Goal: Transaction & Acquisition: Purchase product/service

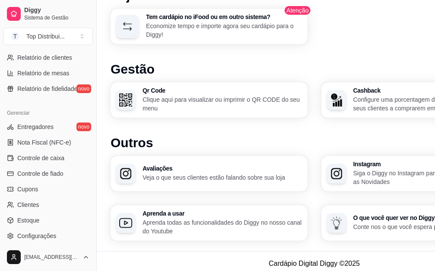
scroll to position [344, 0]
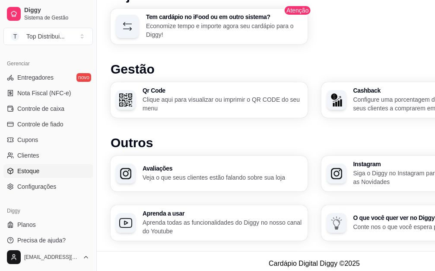
click at [48, 169] on link "Estoque" at bounding box center [47, 171] width 89 height 14
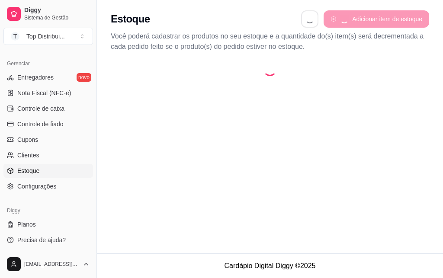
select select "QUANTITY_ORDER"
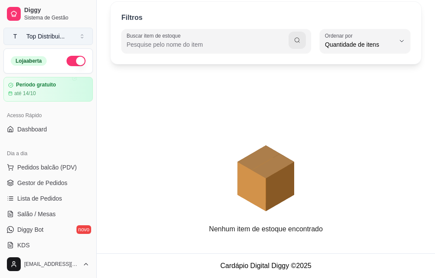
click at [53, 38] on div "Top Distribui ..." at bounding box center [45, 36] width 38 height 9
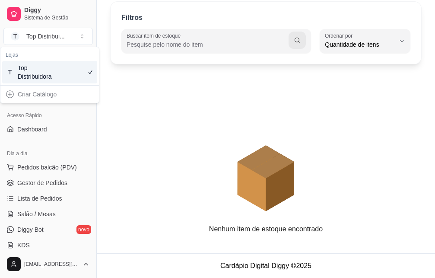
click at [60, 96] on div "Criar Catálogo" at bounding box center [49, 94] width 95 height 14
click at [42, 95] on div "Criar Catálogo" at bounding box center [49, 94] width 95 height 14
click at [179, 42] on input "Buscar item de estoque" at bounding box center [208, 44] width 162 height 9
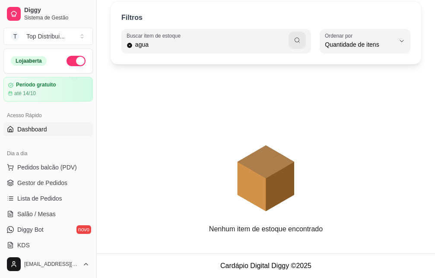
type input "agua"
click at [45, 133] on span "Dashboard" at bounding box center [32, 129] width 30 height 9
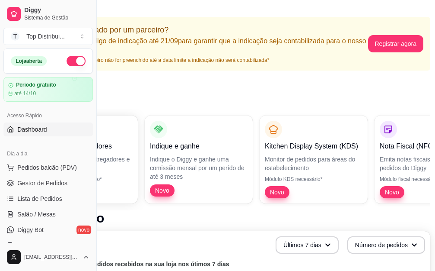
scroll to position [44, 95]
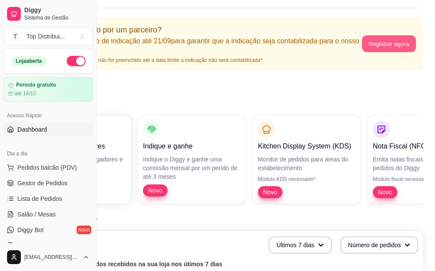
click at [390, 46] on button "Registrar agora" at bounding box center [389, 43] width 54 height 17
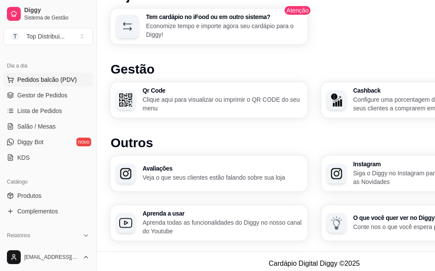
scroll to position [109, 0]
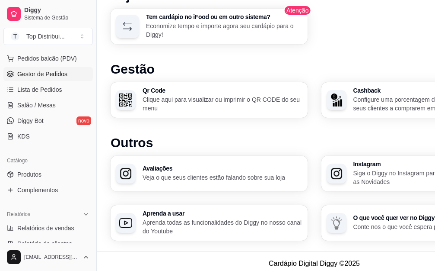
click at [45, 77] on span "Gestor de Pedidos" at bounding box center [42, 74] width 50 height 9
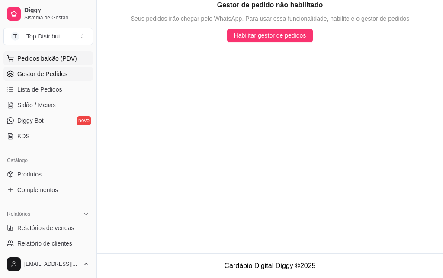
click at [46, 57] on span "Pedidos balcão (PDV)" at bounding box center [47, 58] width 60 height 9
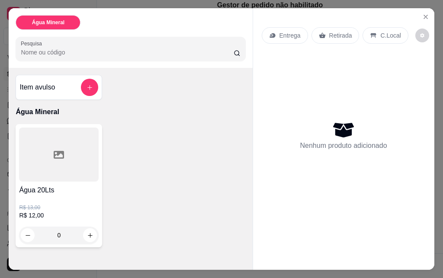
click at [279, 33] on p "Entrega" at bounding box center [289, 35] width 21 height 9
click at [54, 151] on icon at bounding box center [59, 155] width 10 height 8
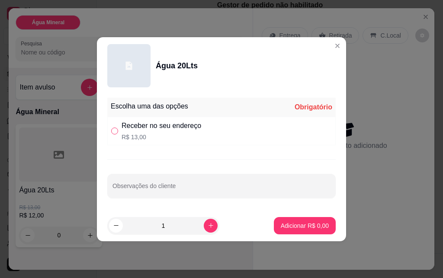
click at [115, 132] on input "" at bounding box center [114, 131] width 7 height 7
radio input "true"
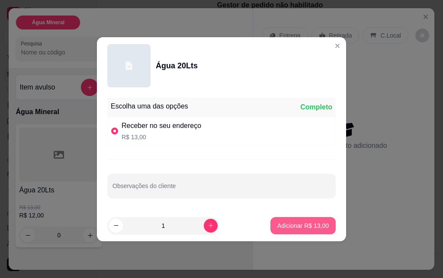
click at [296, 224] on p "Adicionar R$ 13,00" at bounding box center [302, 225] width 51 height 9
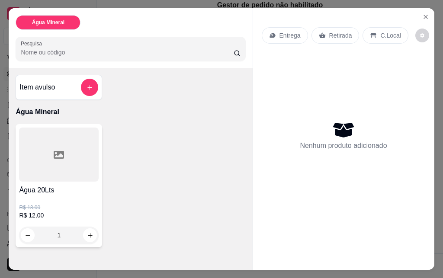
type input "0"
click at [330, 33] on p "Retirada" at bounding box center [340, 35] width 23 height 9
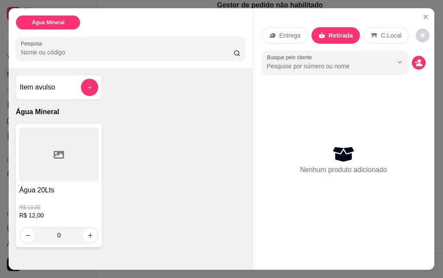
click at [51, 24] on div "Água Mineral" at bounding box center [48, 22] width 65 height 15
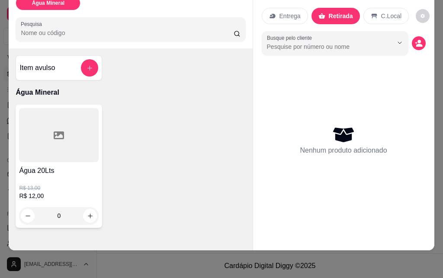
click at [86, 210] on div "0" at bounding box center [59, 215] width 80 height 17
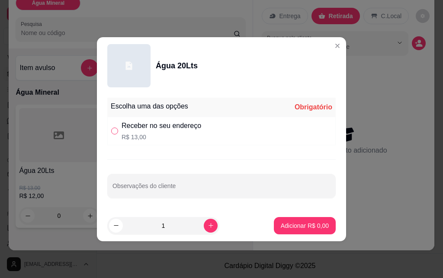
click at [112, 128] on input "" at bounding box center [114, 131] width 7 height 7
radio input "true"
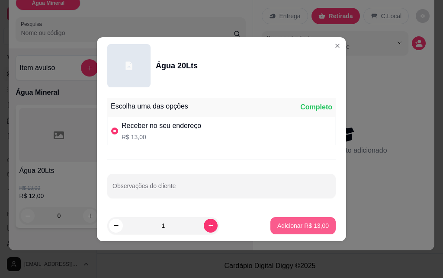
click at [301, 226] on p "Adicionar R$ 13,00" at bounding box center [302, 225] width 51 height 9
type input "1"
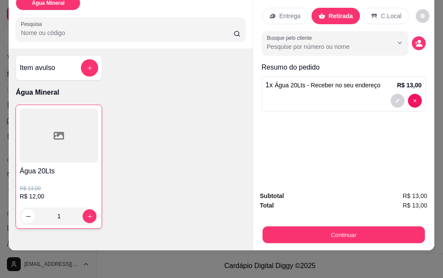
click at [324, 226] on button "Continuar" at bounding box center [343, 234] width 162 height 17
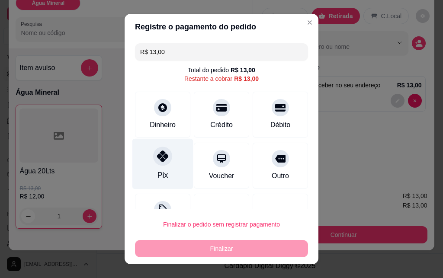
click at [159, 163] on div at bounding box center [162, 156] width 19 height 19
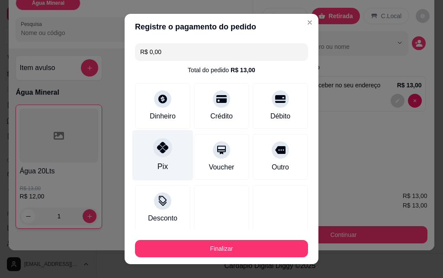
click at [159, 153] on icon at bounding box center [162, 147] width 11 height 11
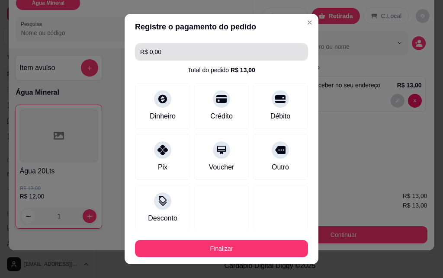
click at [153, 53] on input "R$ 0,00" at bounding box center [221, 51] width 163 height 17
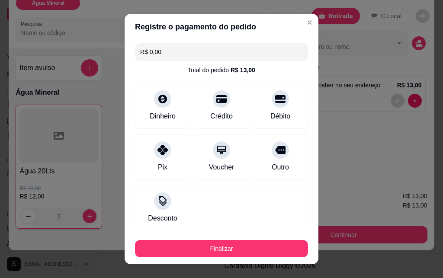
click at [157, 54] on input "R$ 0,00" at bounding box center [221, 51] width 163 height 17
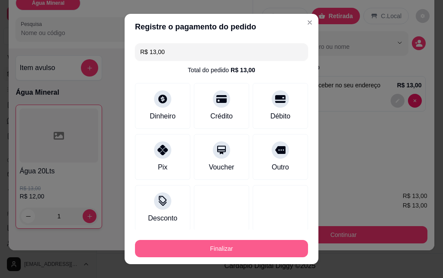
type input "R$ 13,00"
click at [216, 246] on button "Finalizar" at bounding box center [221, 248] width 173 height 17
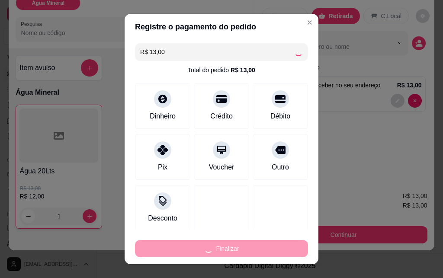
type input "0"
type input "-R$ 13,00"
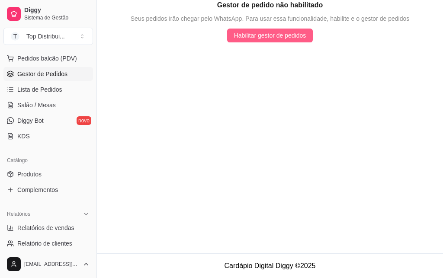
click at [261, 39] on span "Habilitar gestor de pedidos" at bounding box center [270, 36] width 72 height 10
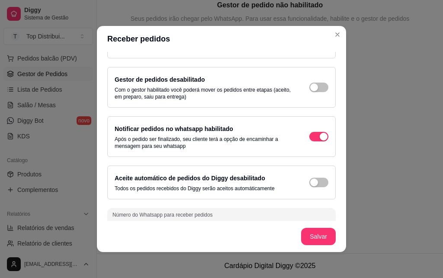
scroll to position [45, 0]
